Goal: Transaction & Acquisition: Book appointment/travel/reservation

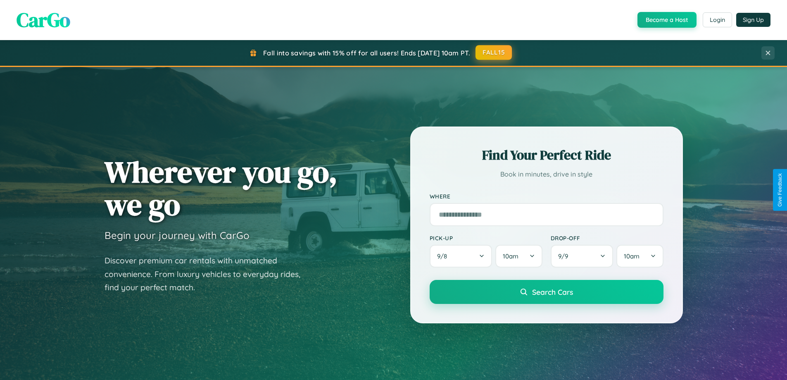
click at [494, 53] on button "FALL15" at bounding box center [493, 52] width 36 height 15
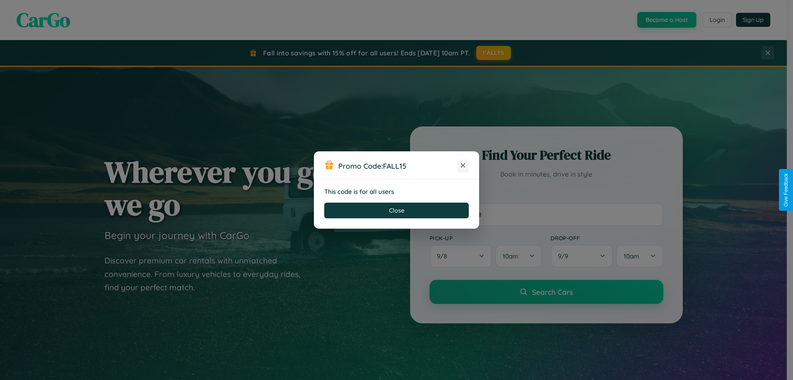
click at [463, 166] on icon at bounding box center [463, 165] width 8 height 8
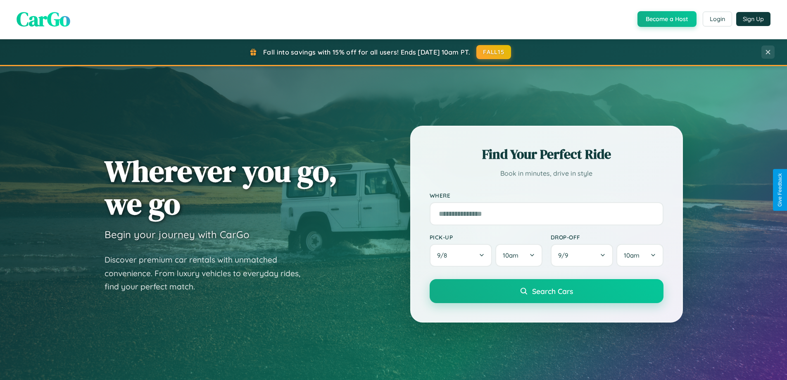
scroll to position [24, 0]
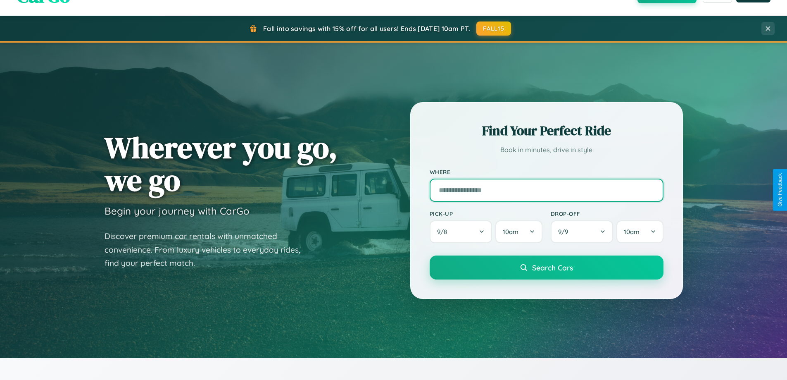
click at [546, 190] on input "text" at bounding box center [547, 189] width 234 height 23
type input "*****"
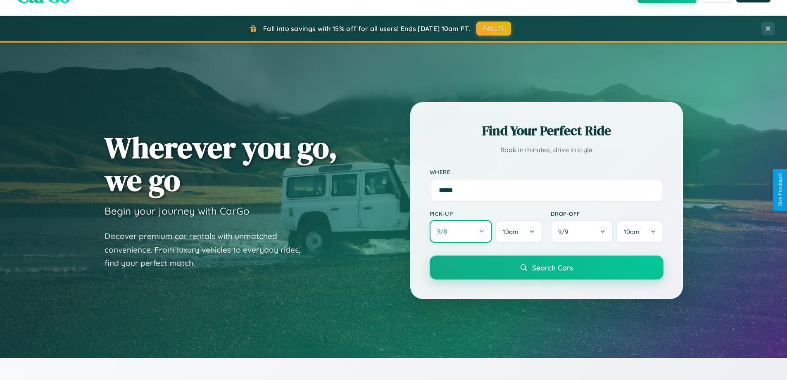
click at [460, 231] on button "9 / 8" at bounding box center [461, 231] width 63 height 23
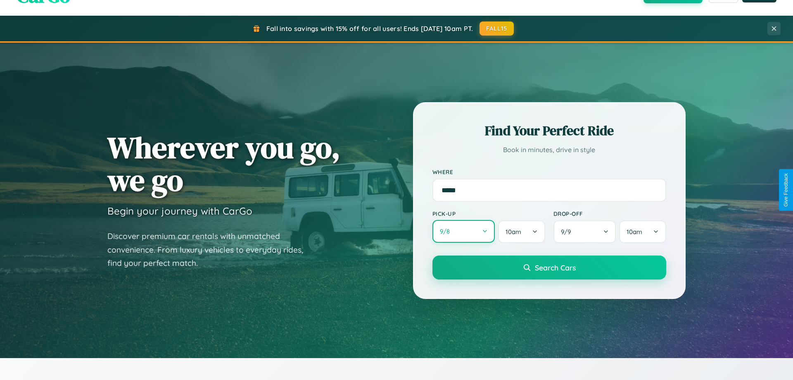
select select "*"
select select "****"
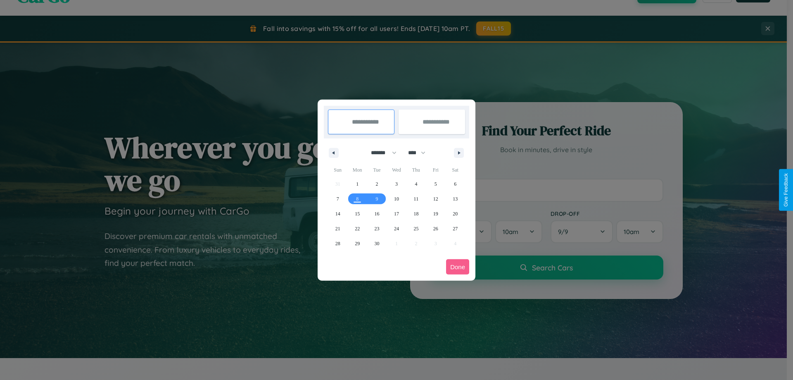
click at [380, 152] on select "******* ******** ***** ***** *** **** **** ****** ********* ******* ******** **…" at bounding box center [382, 153] width 35 height 14
select select "*"
click at [396, 213] on span "15" at bounding box center [396, 213] width 5 height 15
type input "**********"
click at [337, 228] on span "19" at bounding box center [337, 228] width 5 height 15
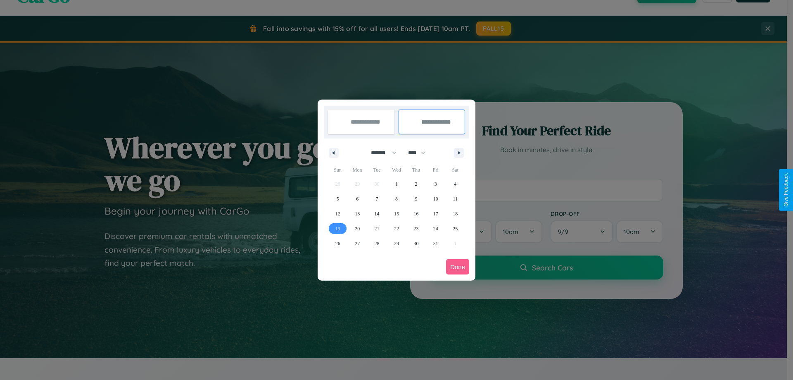
type input "**********"
click at [458, 266] on button "Done" at bounding box center [457, 266] width 23 height 15
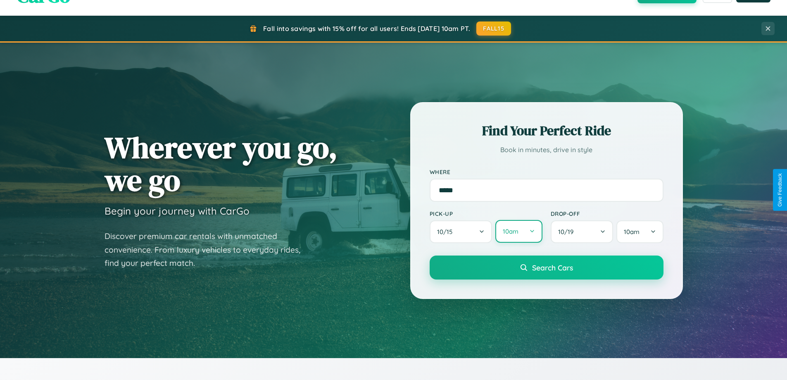
click at [518, 231] on button "10am" at bounding box center [518, 231] width 47 height 23
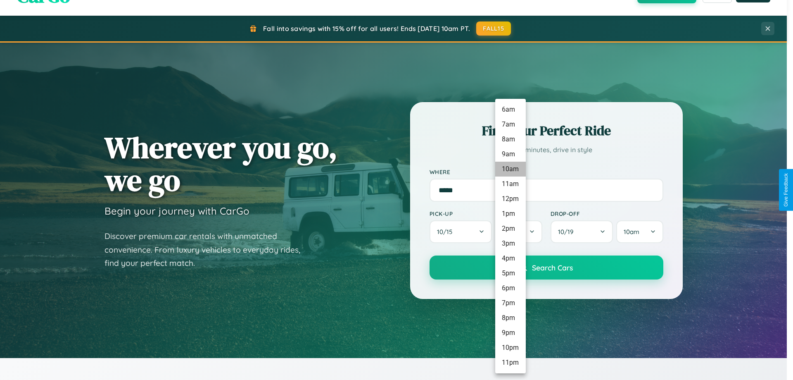
click at [510, 169] on li "10am" at bounding box center [510, 168] width 31 height 15
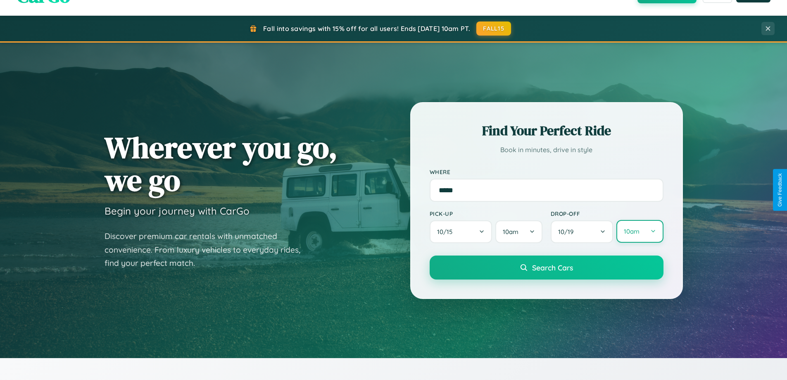
click at [639, 231] on button "10am" at bounding box center [639, 231] width 47 height 23
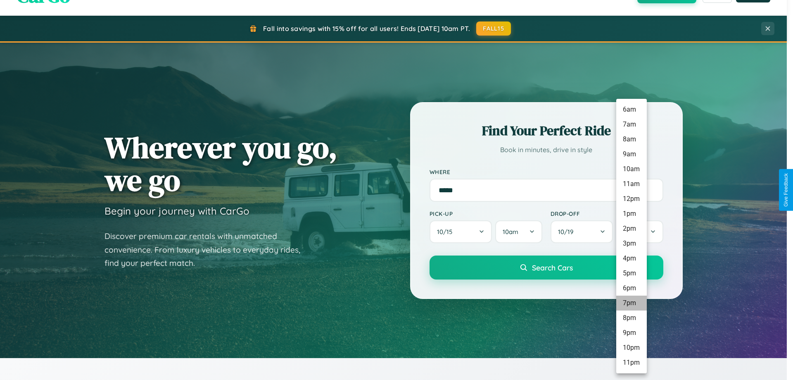
click at [631, 303] on li "7pm" at bounding box center [631, 302] width 31 height 15
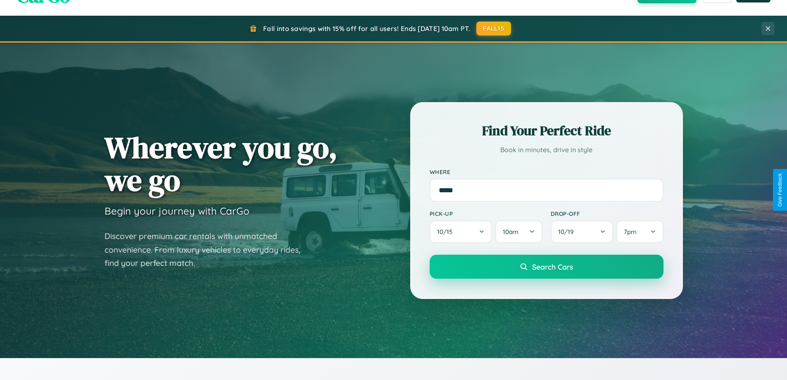
click at [546, 267] on span "Search Cars" at bounding box center [552, 266] width 41 height 9
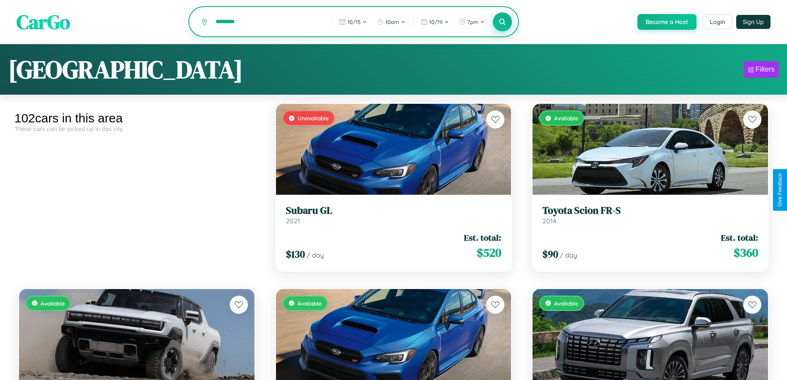
type input "********"
click at [502, 22] on icon at bounding box center [502, 22] width 8 height 8
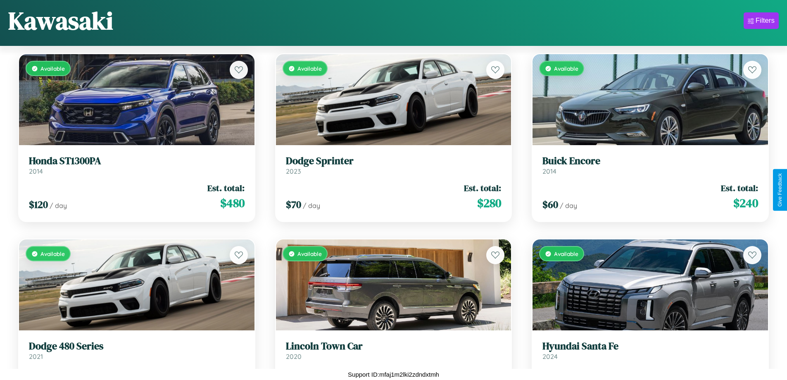
scroll to position [1411, 0]
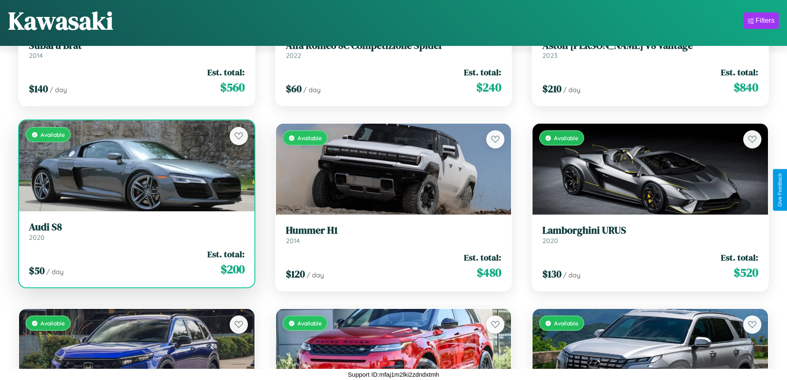
click at [135, 166] on div "Available" at bounding box center [136, 165] width 235 height 91
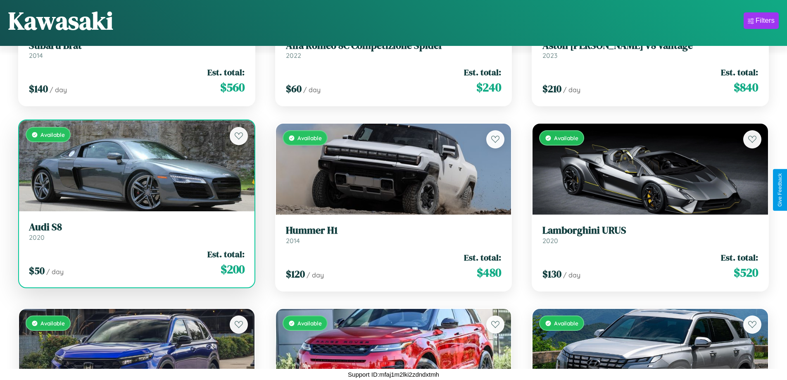
click at [135, 166] on div "Available" at bounding box center [136, 165] width 235 height 91
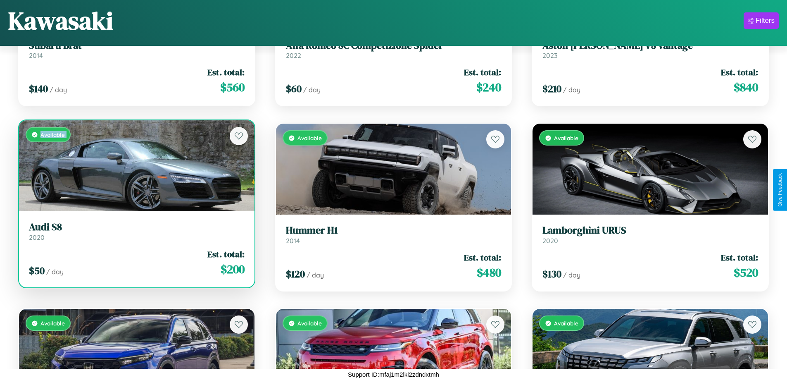
click at [135, 166] on div "Available" at bounding box center [136, 165] width 235 height 91
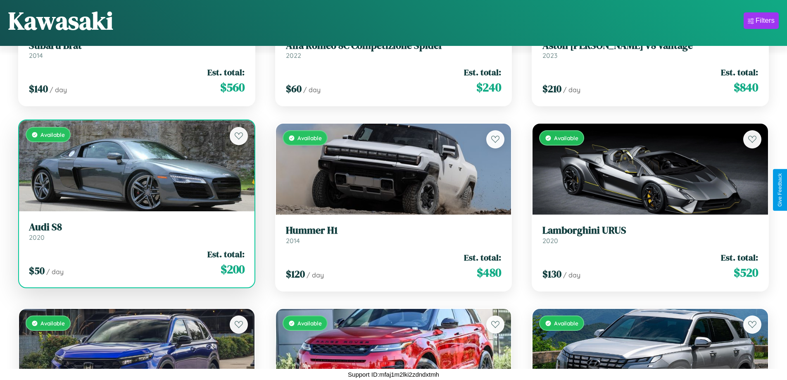
click at [135, 166] on div "Available" at bounding box center [136, 165] width 235 height 91
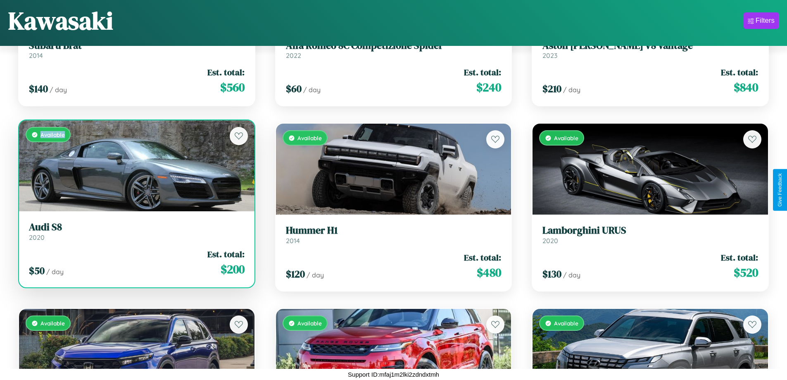
click at [135, 166] on div "Available" at bounding box center [136, 165] width 235 height 91
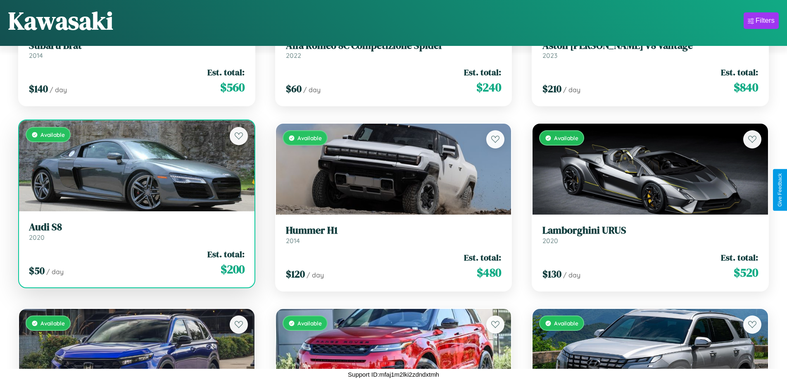
click at [135, 231] on h3 "Audi S8" at bounding box center [137, 227] width 216 height 12
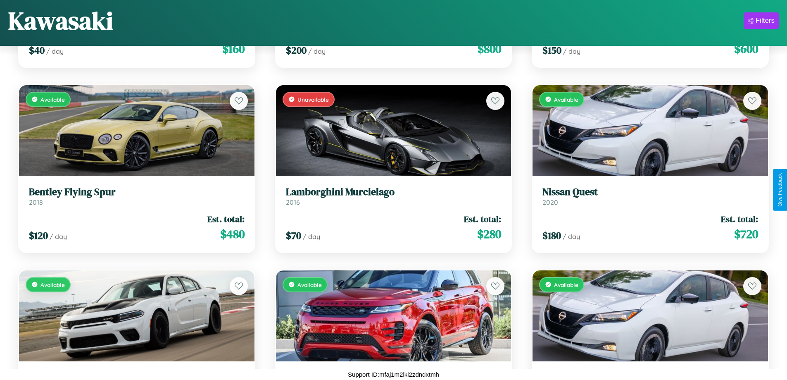
scroll to position [5110, 0]
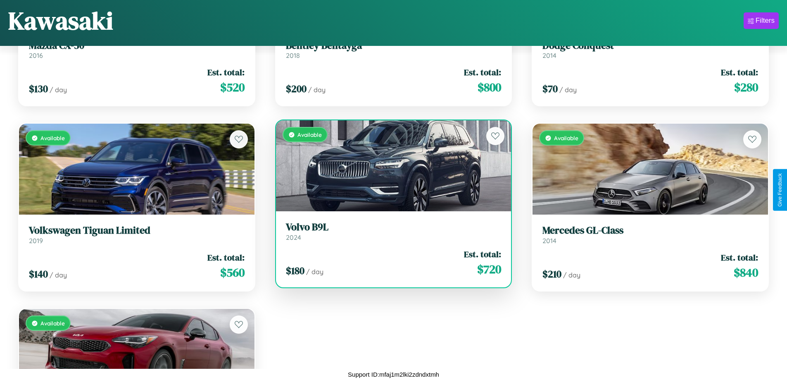
click at [390, 231] on h3 "Volvo B9L" at bounding box center [394, 227] width 216 height 12
